Goal: Find specific page/section: Find specific page/section

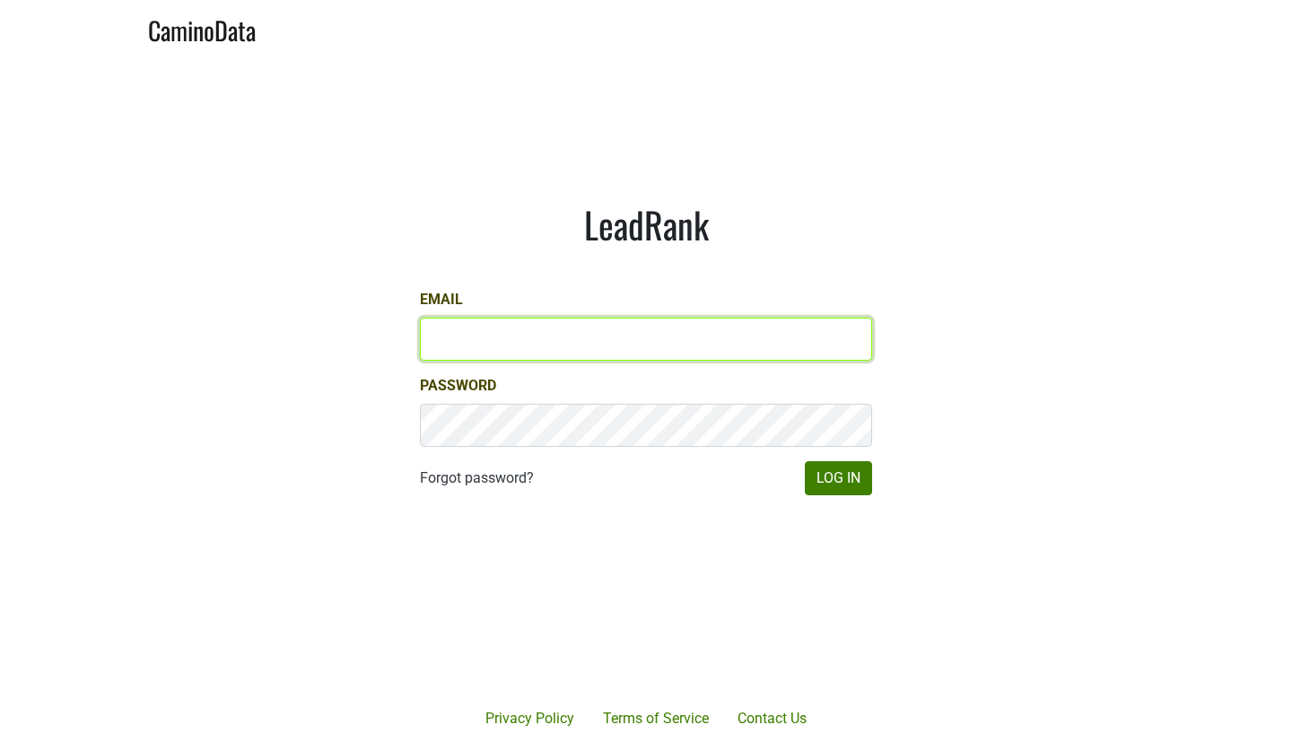
type input "[EMAIL_ADDRESS][DOMAIN_NAME]"
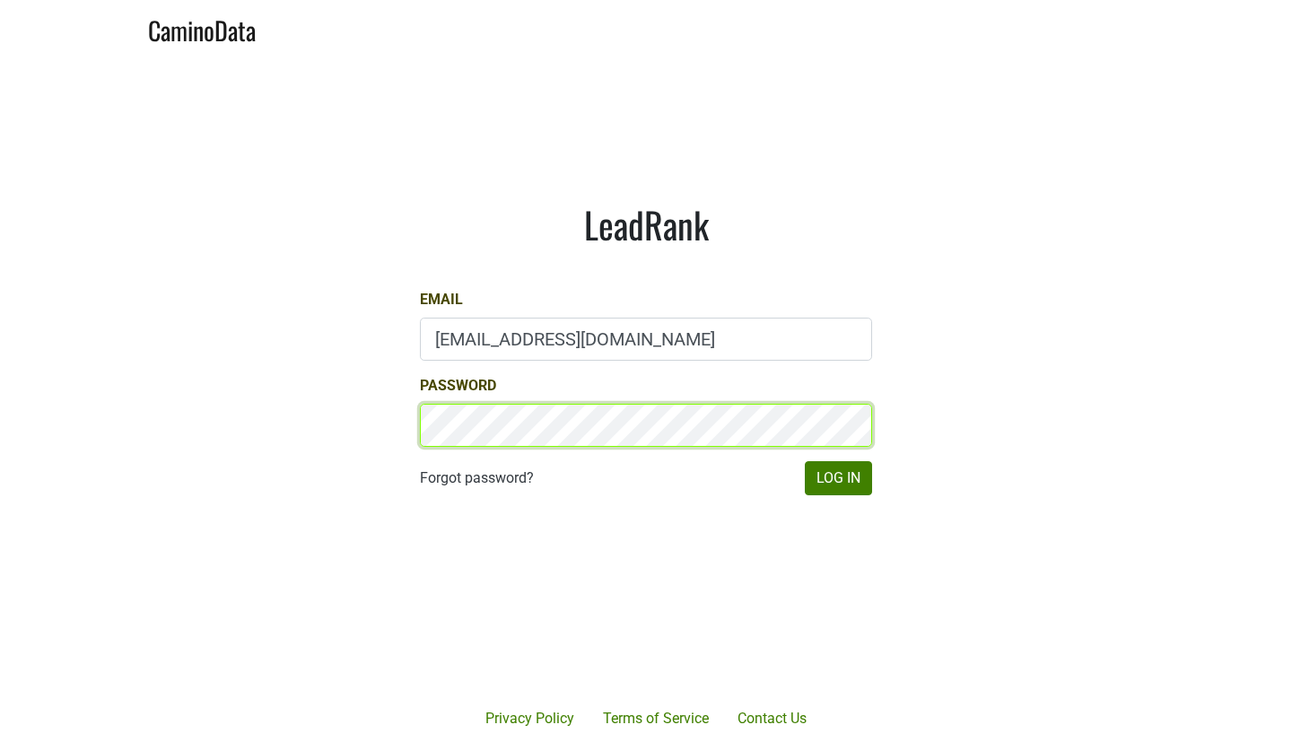
click at [838, 478] on button "Log In" at bounding box center [838, 478] width 67 height 34
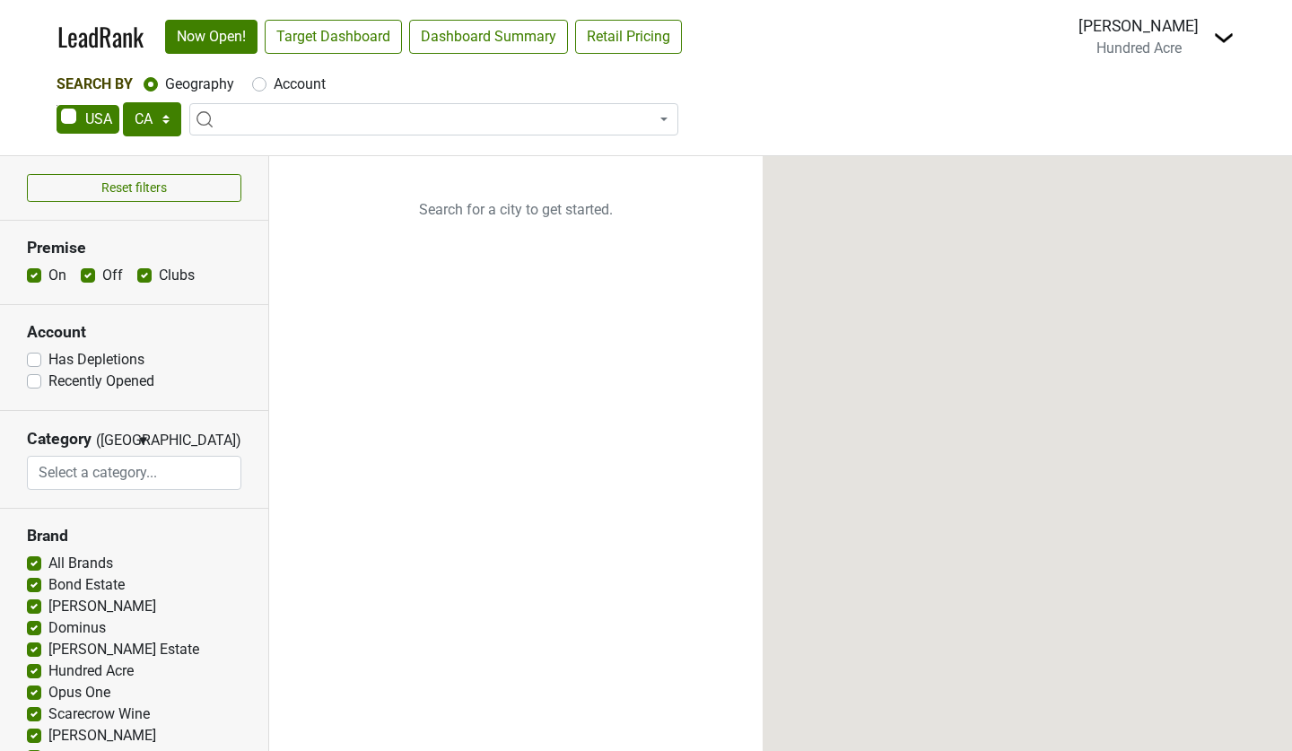
select select "CA"
select select
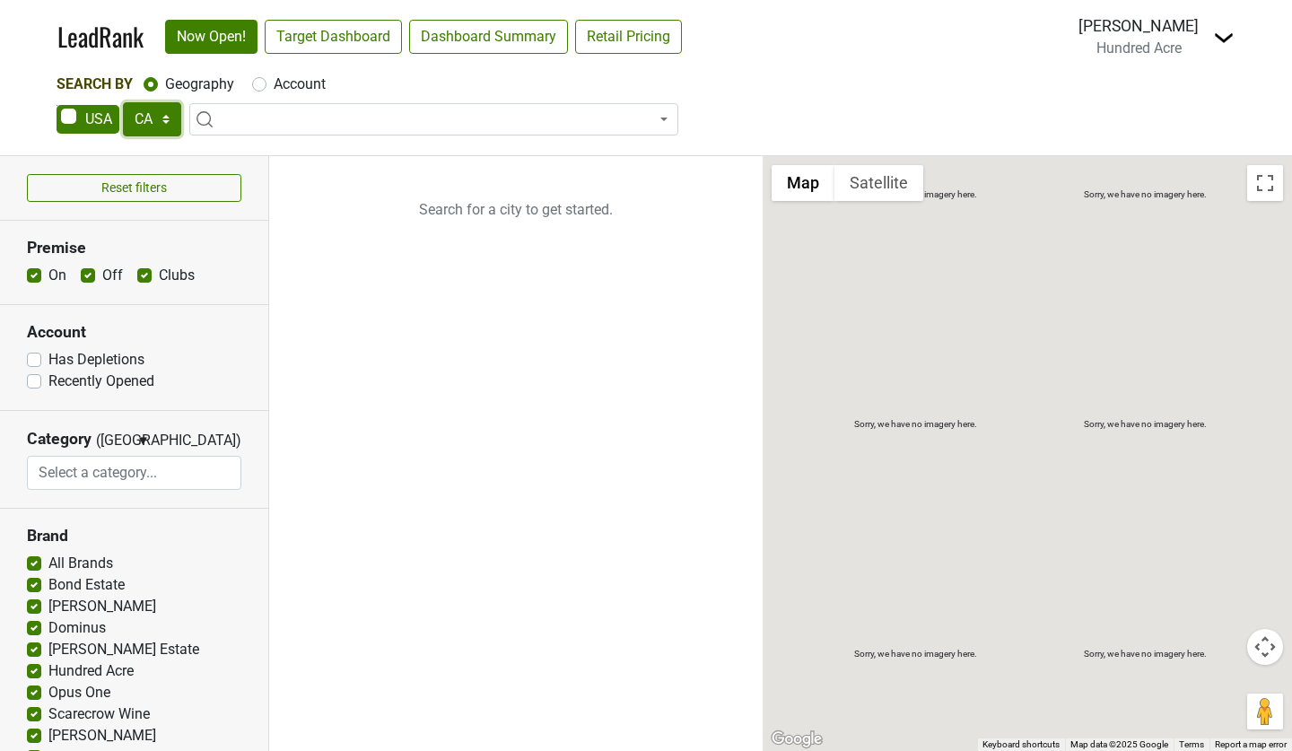
select select "DE"
click at [375, 47] on link "Target Dashboard" at bounding box center [333, 37] width 137 height 34
